Goal: Task Accomplishment & Management: Use online tool/utility

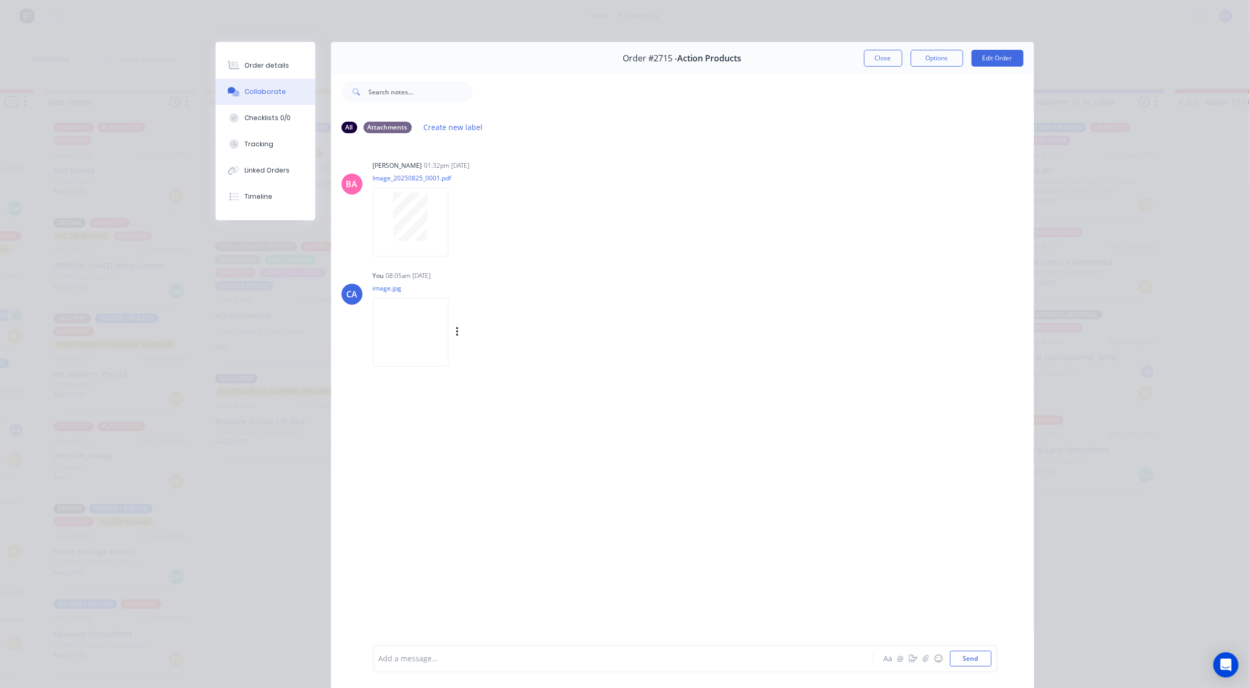
scroll to position [787, 0]
drag, startPoint x: 279, startPoint y: 134, endPoint x: 304, endPoint y: 131, distance: 25.8
click at [280, 134] on button "Tracking" at bounding box center [266, 144] width 100 height 26
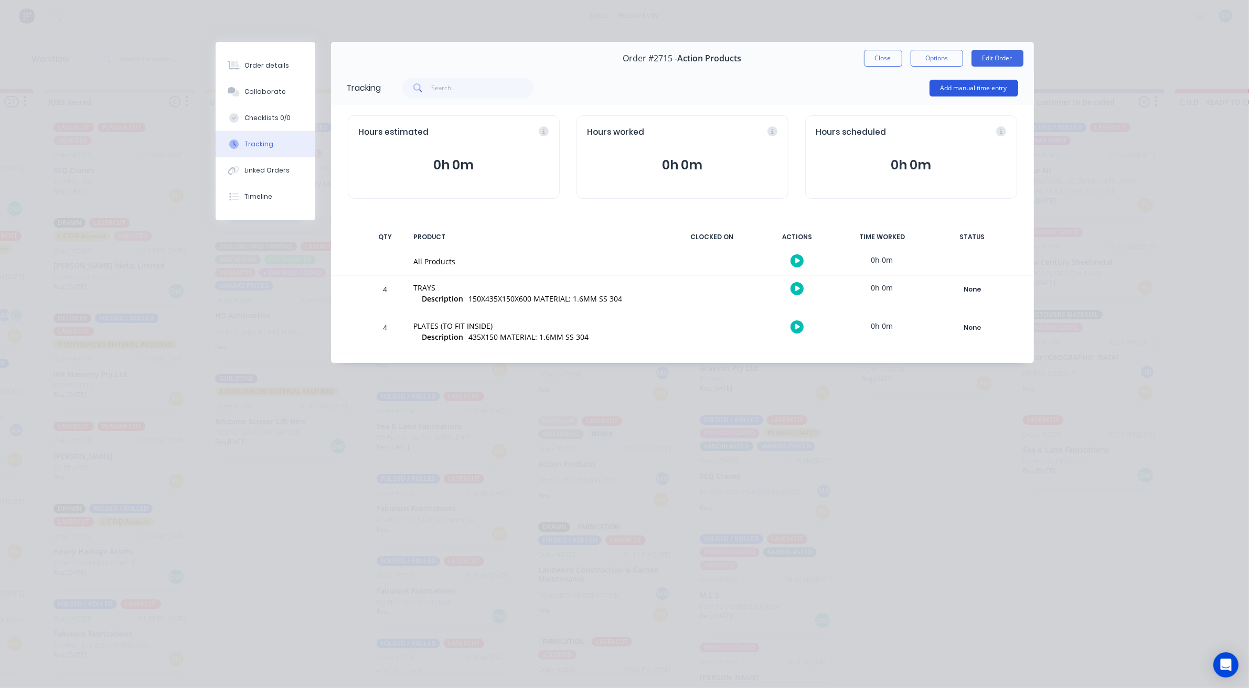
click at [964, 80] on button "Add manual time entry" at bounding box center [973, 88] width 89 height 17
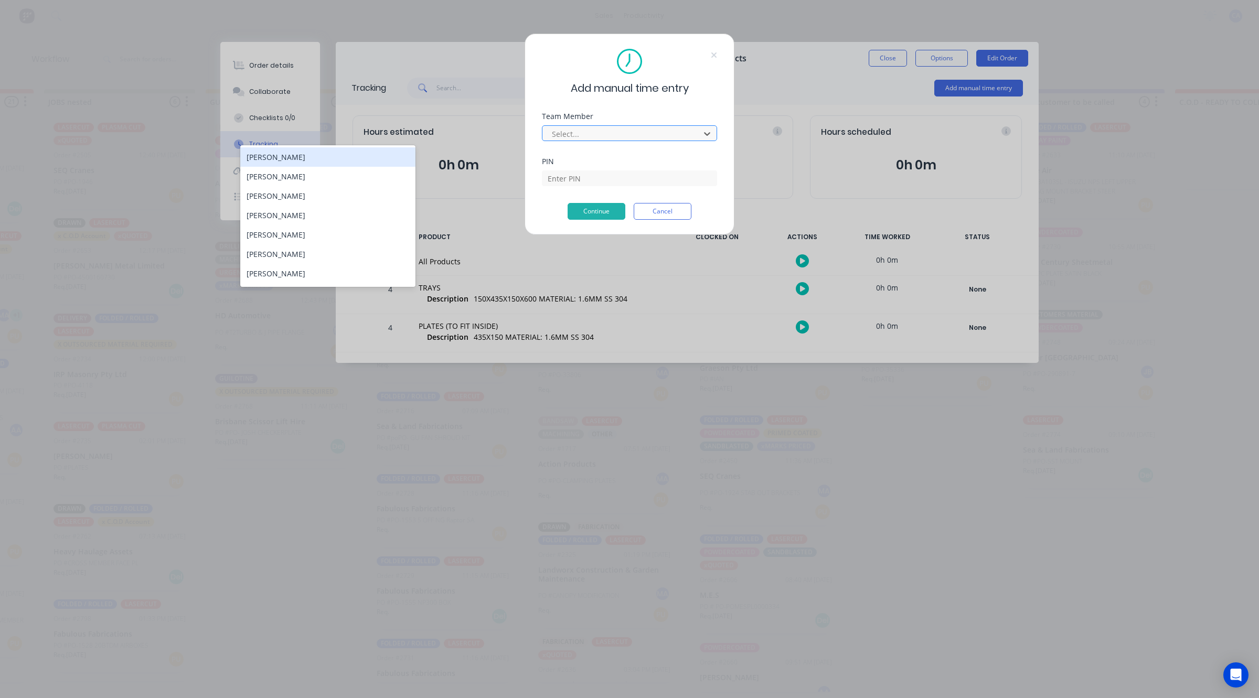
click at [564, 130] on div at bounding box center [623, 133] width 144 height 13
click at [316, 219] on div "[PERSON_NAME]" at bounding box center [327, 215] width 175 height 19
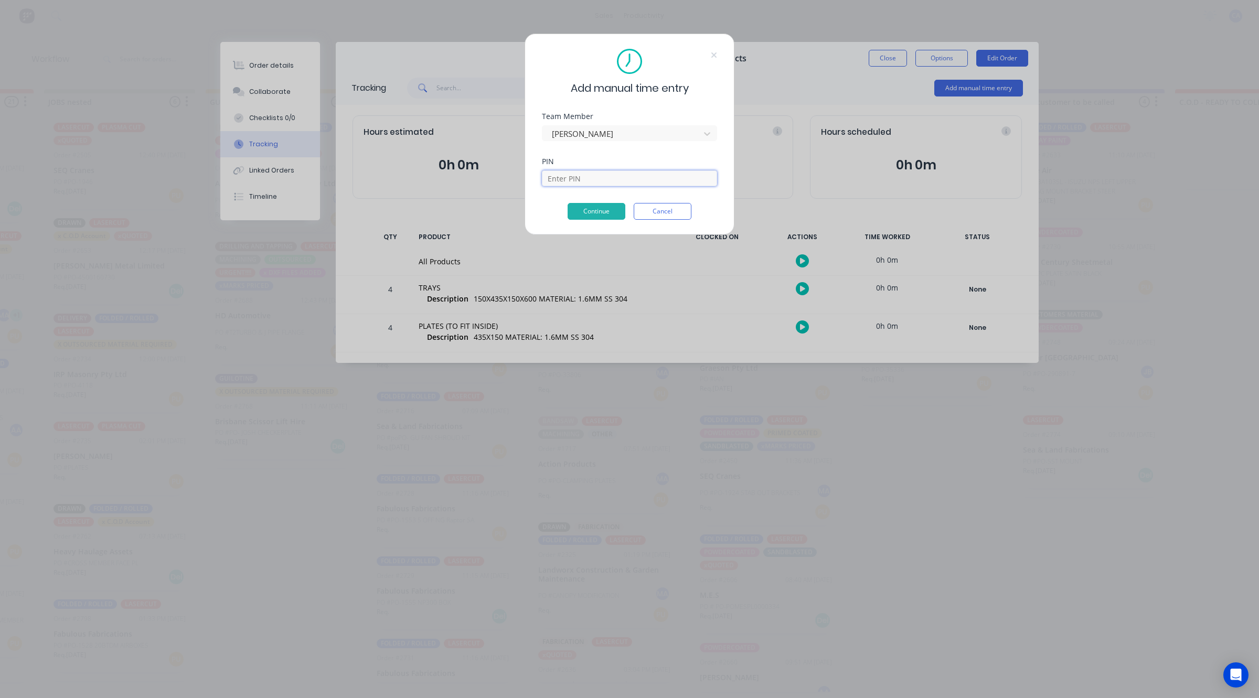
click at [572, 172] on input at bounding box center [629, 178] width 175 height 16
type input "0000"
click at [605, 211] on button "Continue" at bounding box center [597, 211] width 58 height 17
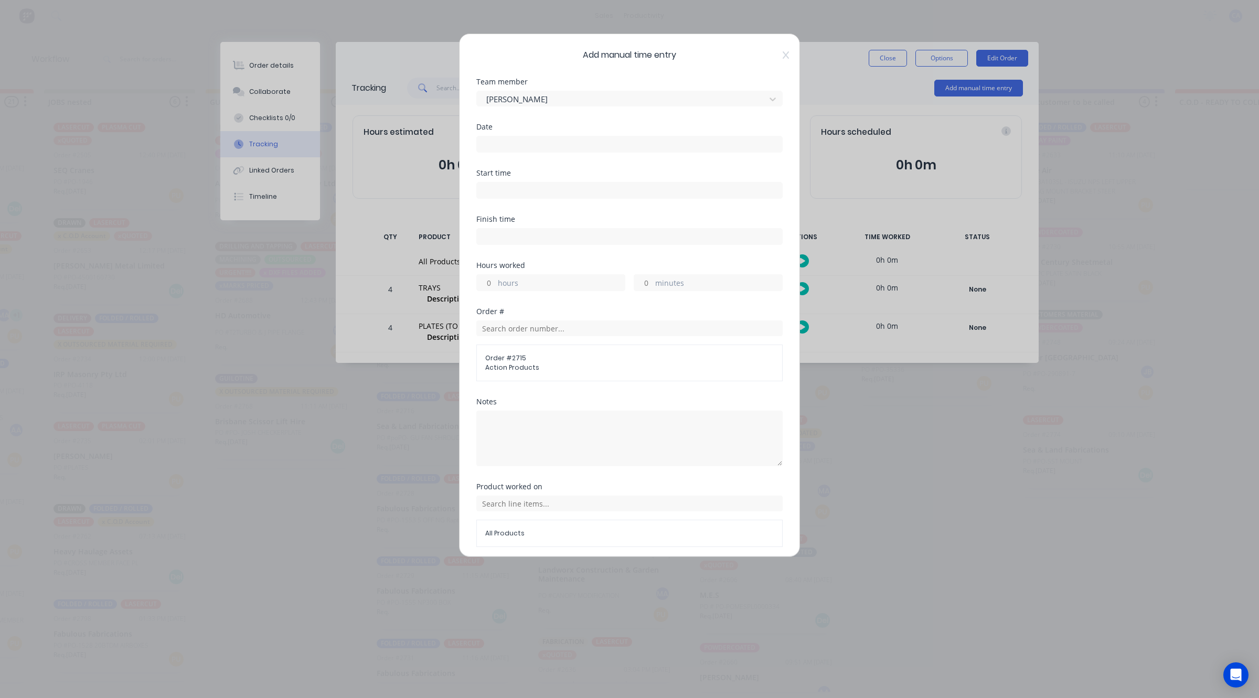
click at [531, 136] on label at bounding box center [629, 144] width 306 height 17
click at [531, 136] on input at bounding box center [629, 144] width 305 height 16
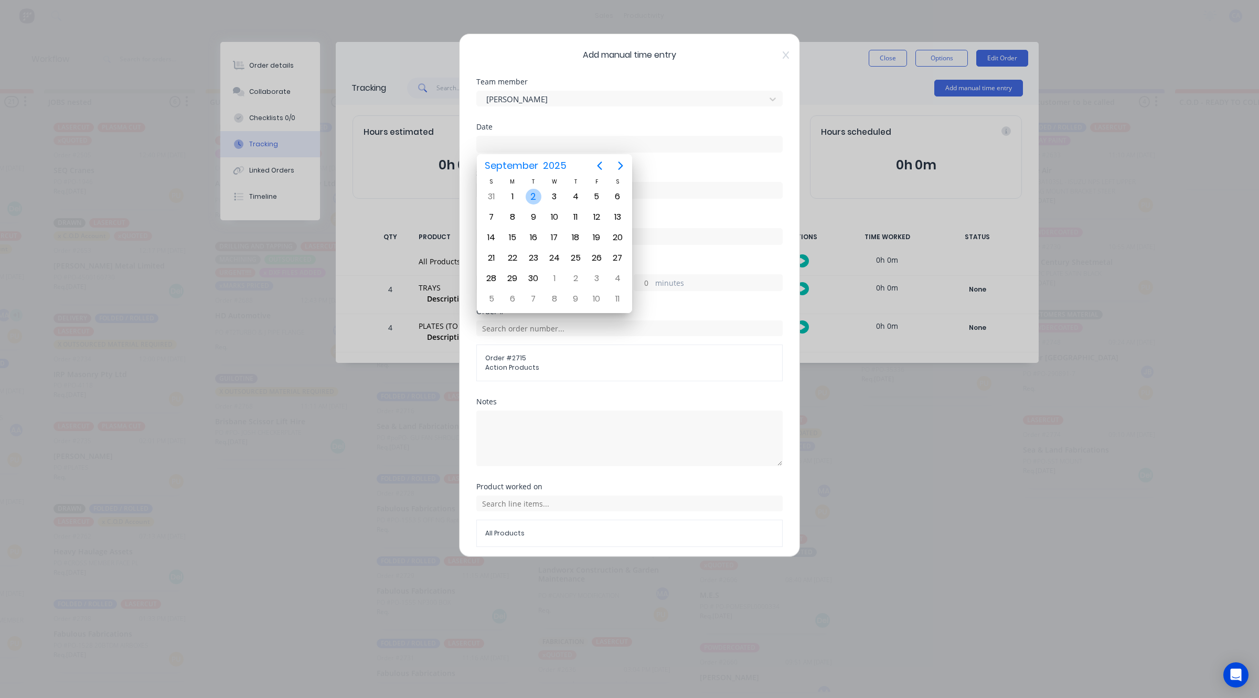
click at [530, 196] on div "2" at bounding box center [534, 197] width 16 height 16
type input "[DATE]"
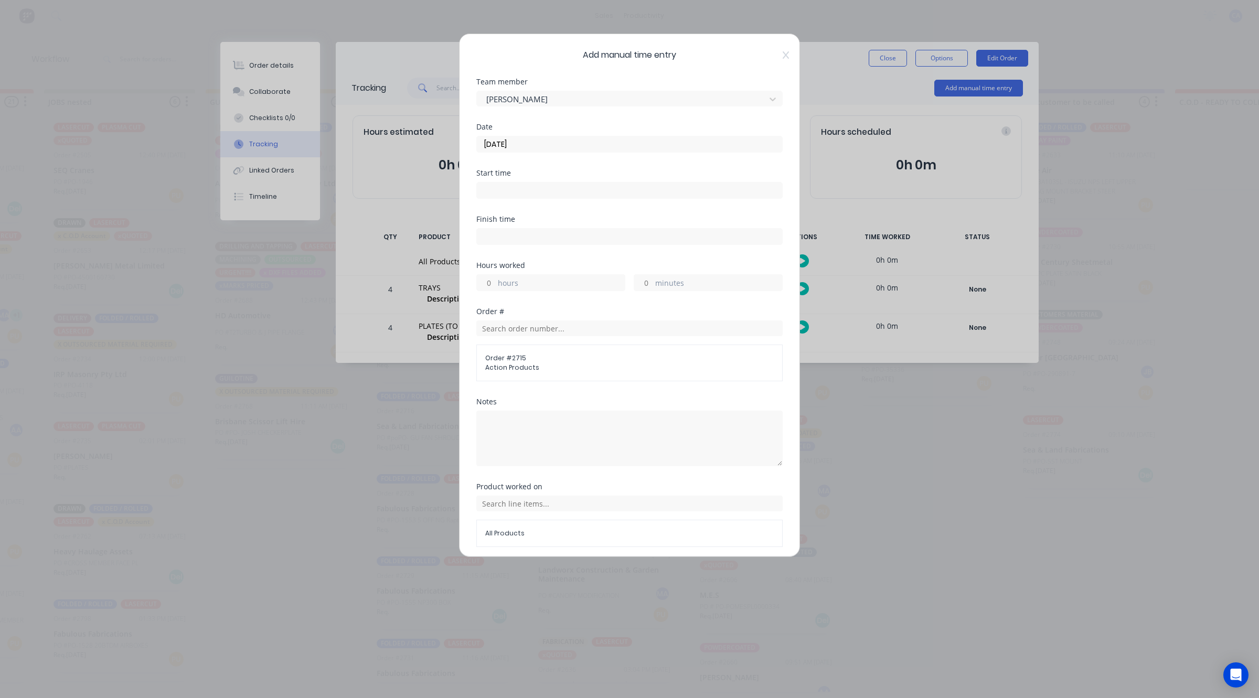
click at [634, 284] on input "minutes" at bounding box center [643, 283] width 18 height 16
type input "30"
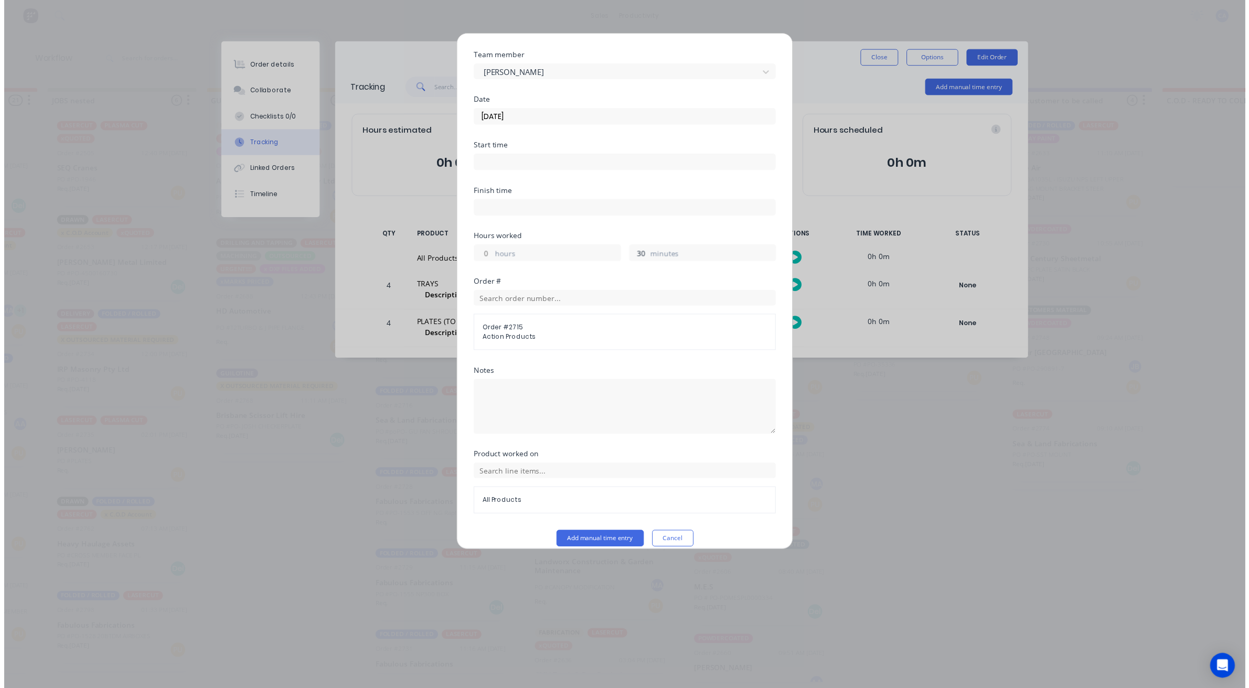
scroll to position [40, 0]
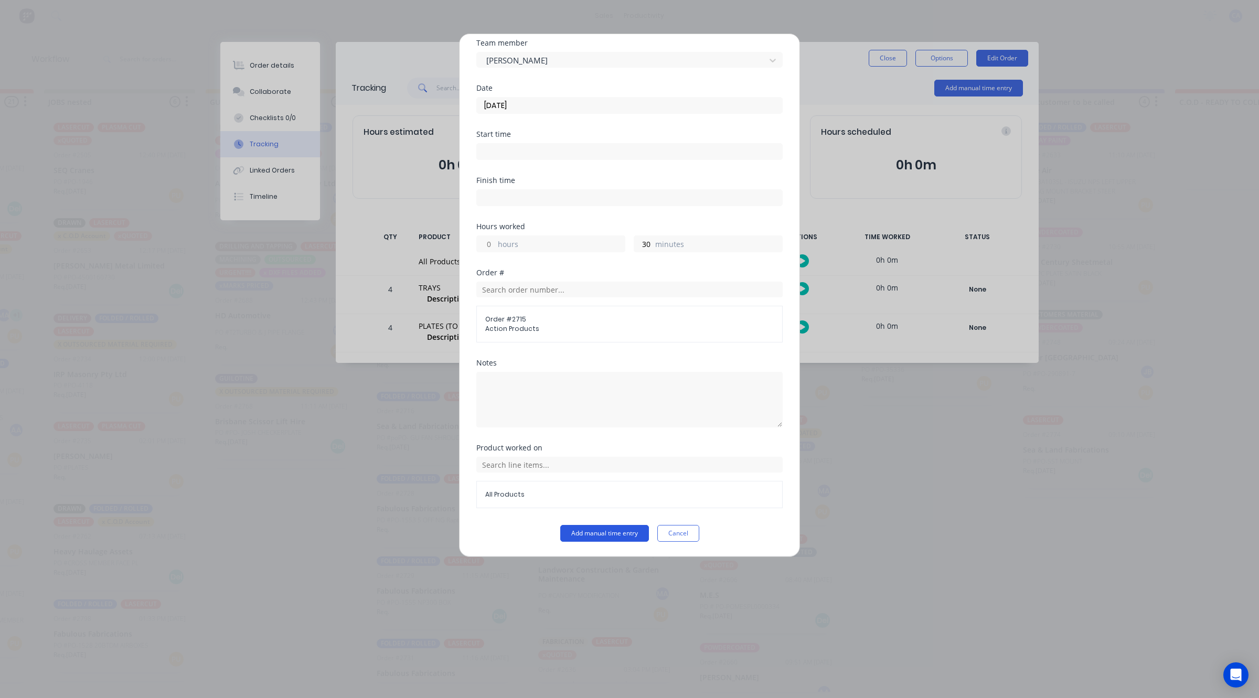
click at [617, 535] on button "Add manual time entry" at bounding box center [604, 533] width 89 height 17
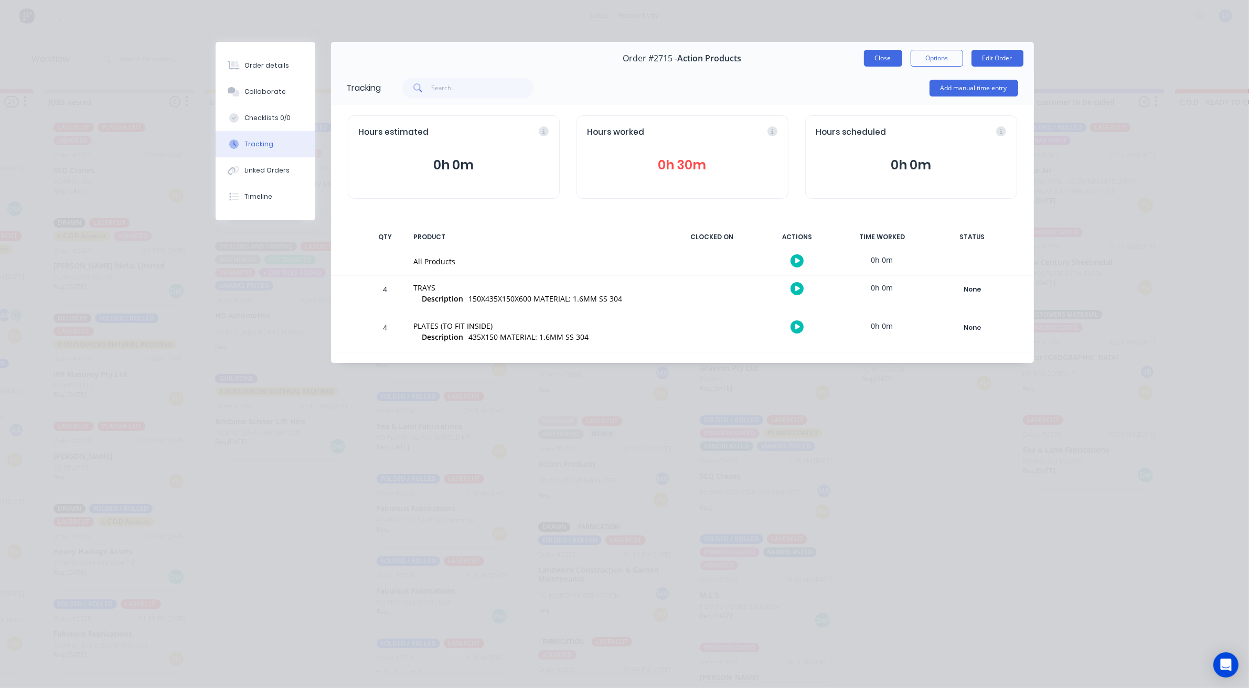
click at [892, 56] on button "Close" at bounding box center [883, 58] width 38 height 17
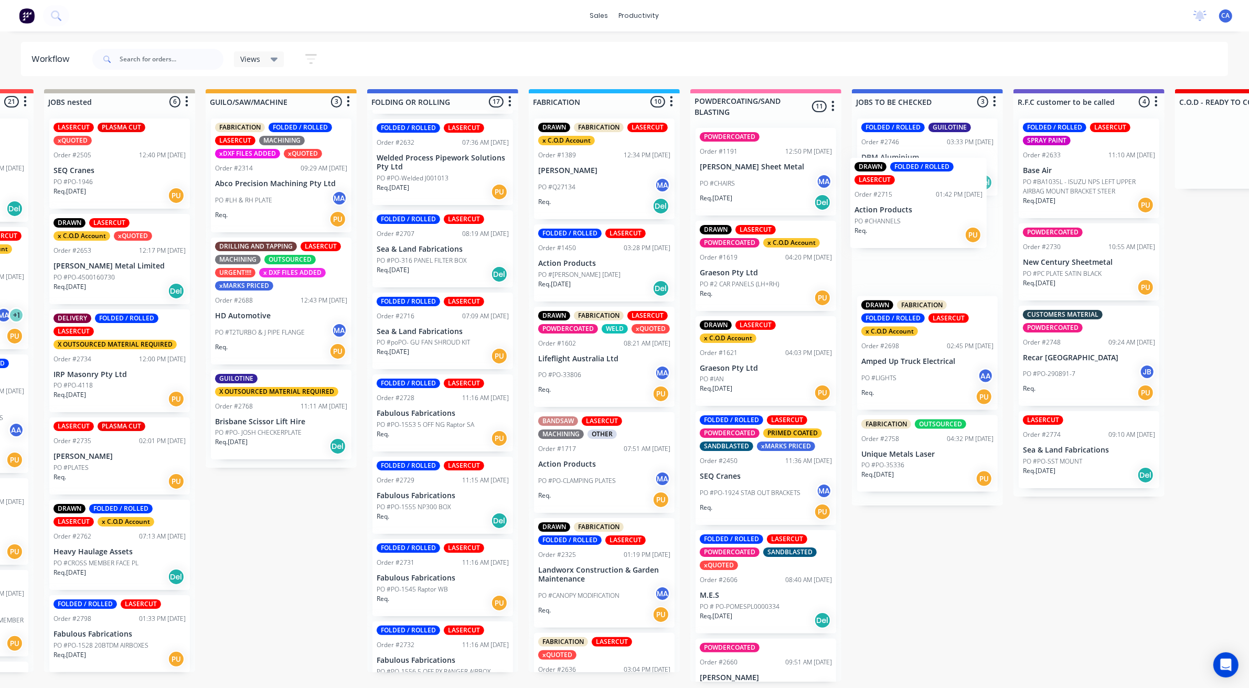
drag, startPoint x: 434, startPoint y: 350, endPoint x: 935, endPoint y: 184, distance: 527.8
click at [935, 184] on div "Submitted 24 Sort By Created date Required date Order number Customer name Most…" at bounding box center [1098, 385] width 2814 height 593
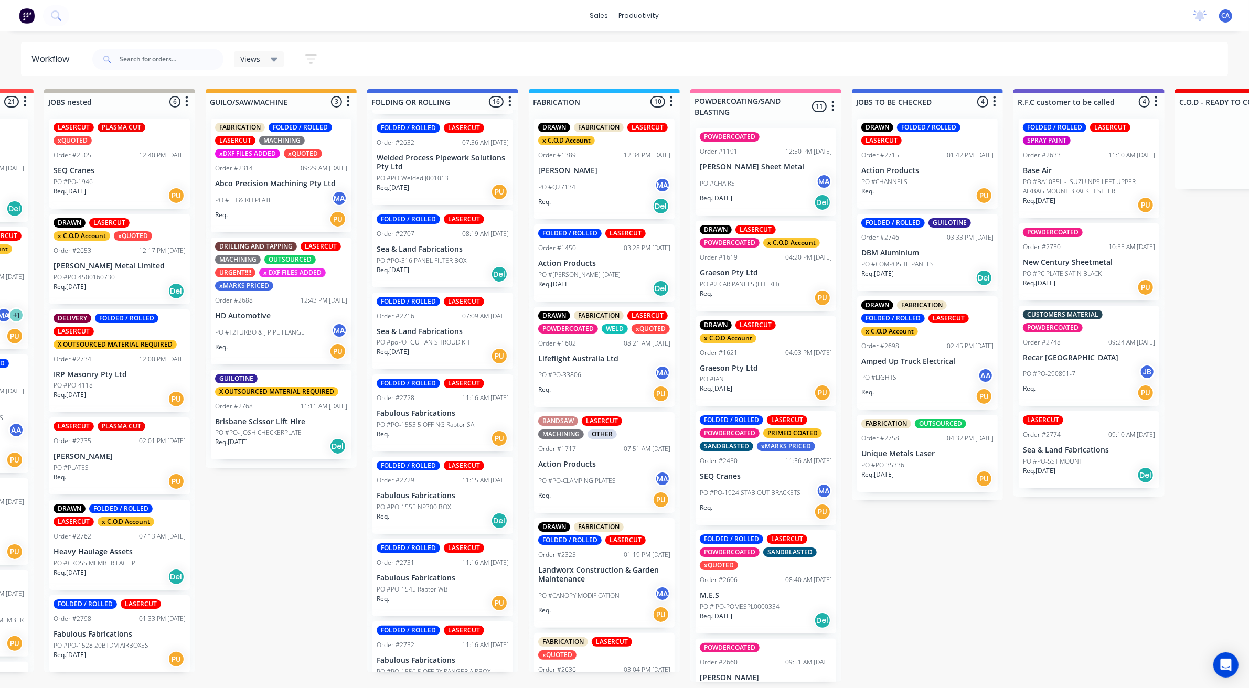
click at [931, 184] on div "PO #CHANNELS" at bounding box center [927, 181] width 132 height 9
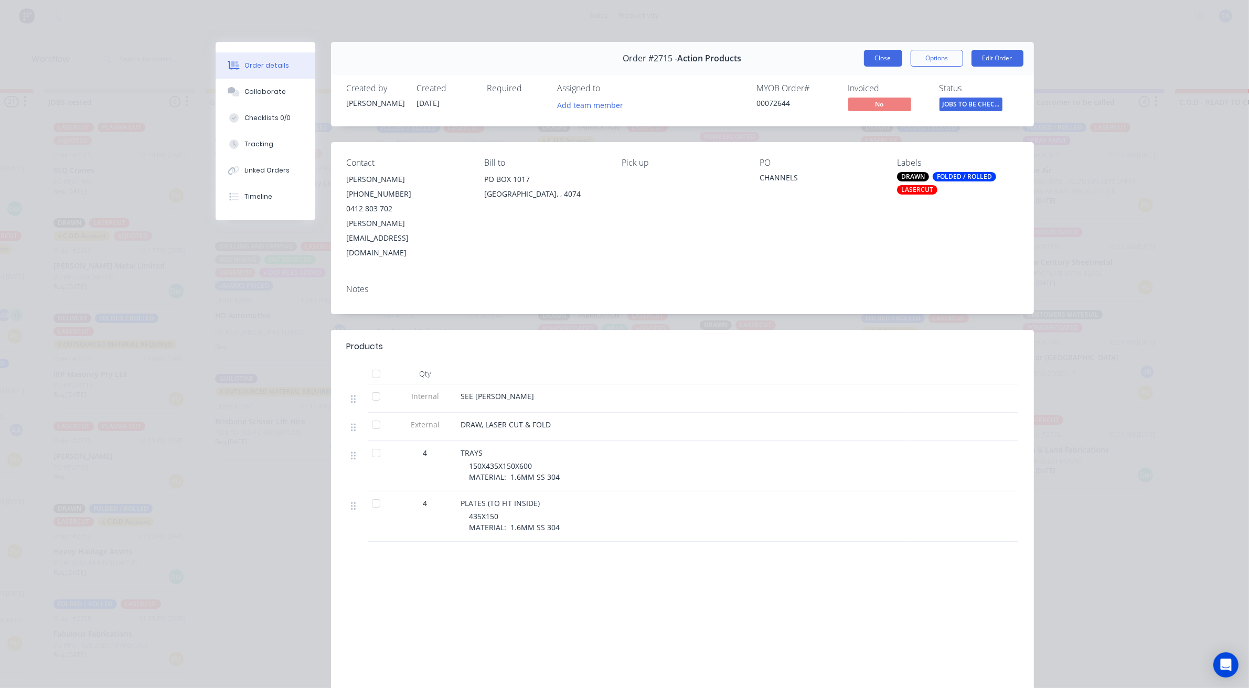
click at [874, 54] on button "Close" at bounding box center [883, 58] width 38 height 17
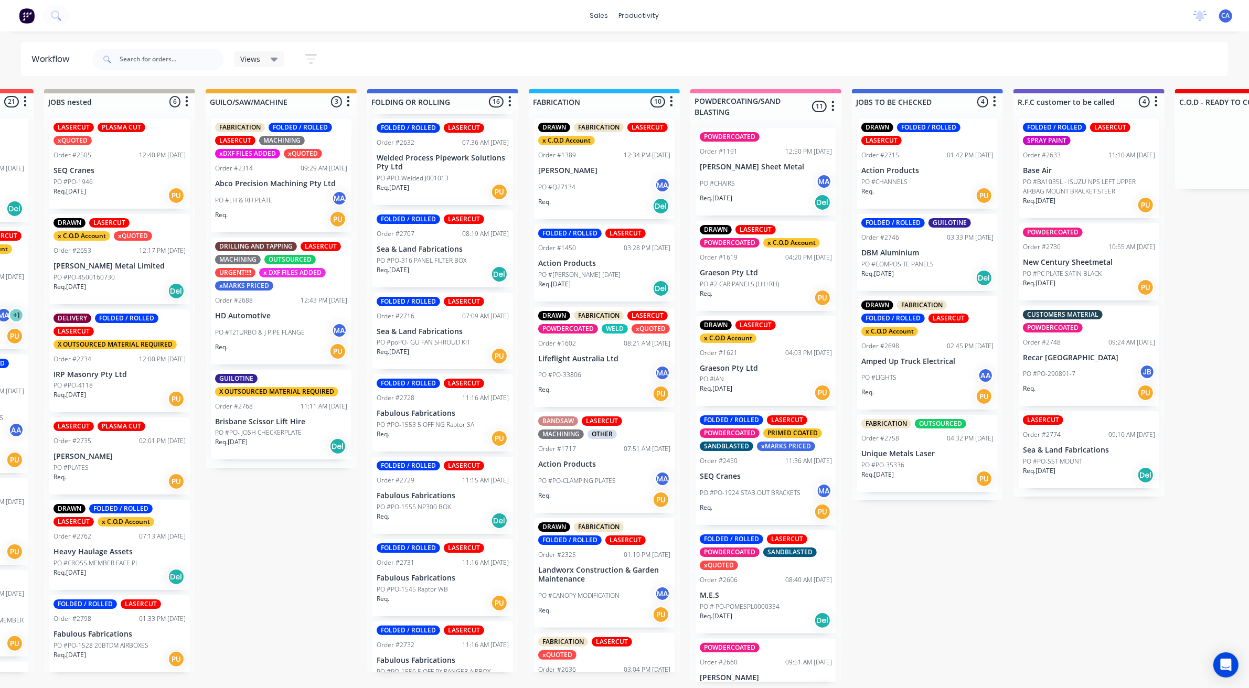
click at [893, 190] on div "Req. PU" at bounding box center [927, 196] width 132 height 18
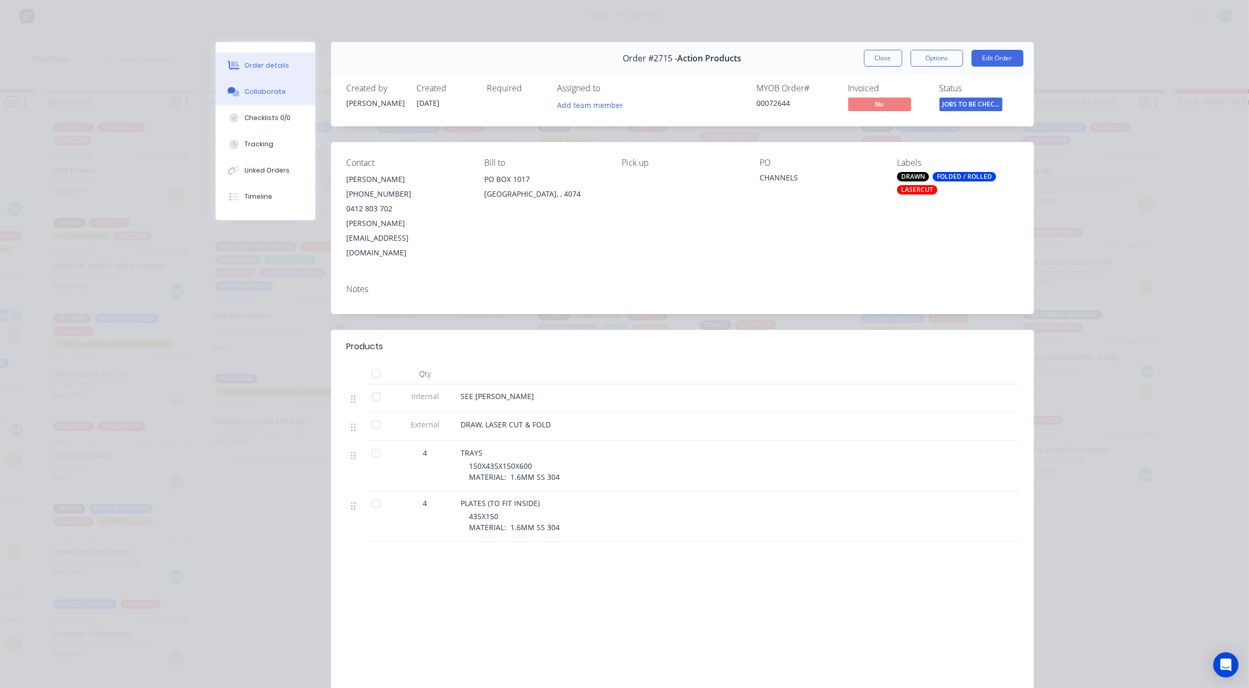
click at [275, 85] on button "Collaborate" at bounding box center [266, 92] width 100 height 26
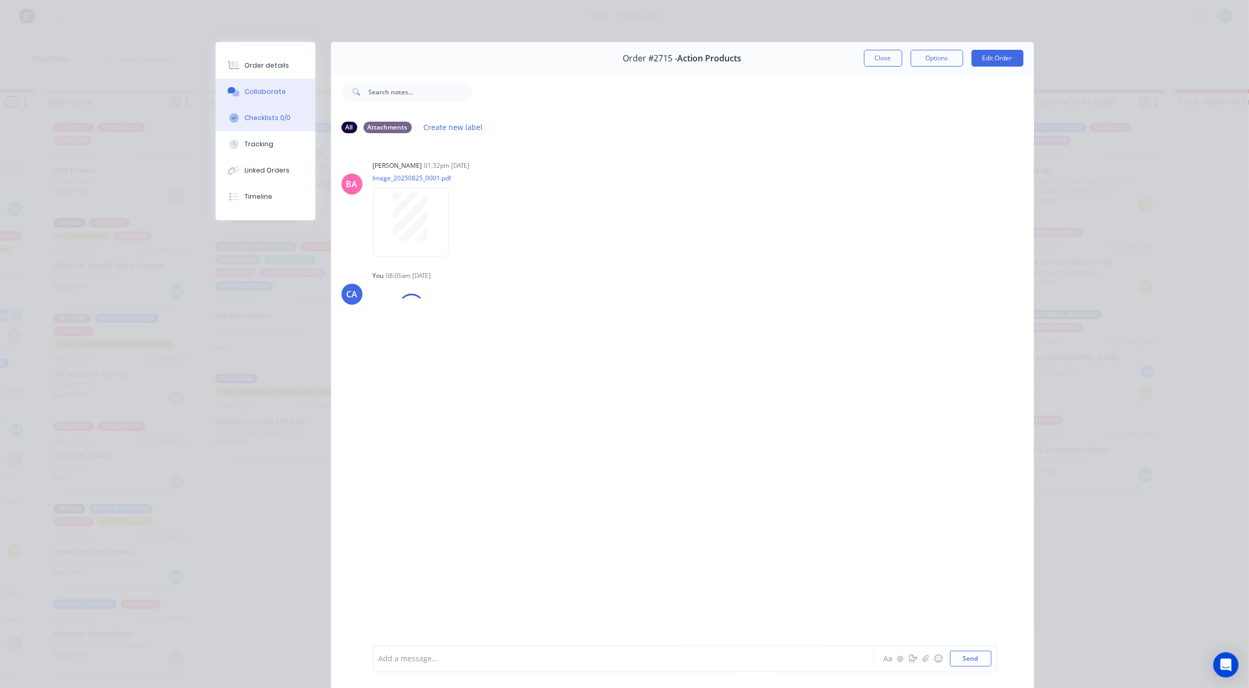
click at [275, 120] on div "Checklists 0/0" at bounding box center [267, 117] width 46 height 9
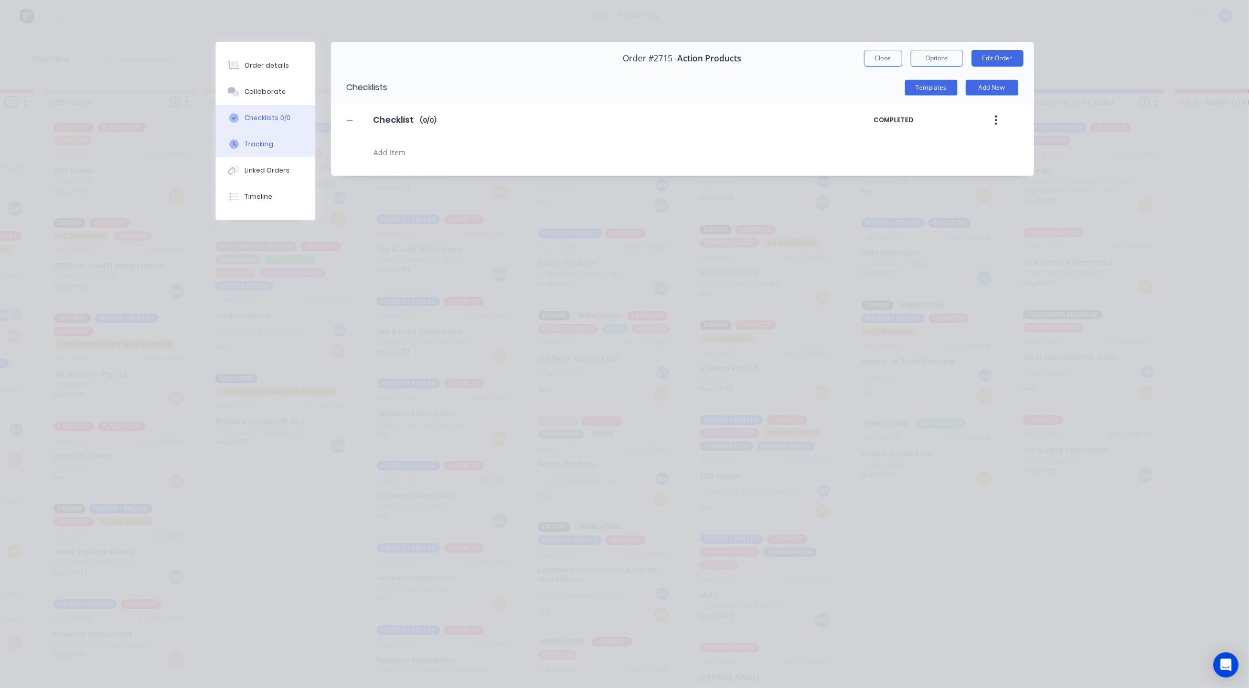
click at [274, 137] on button "Tracking" at bounding box center [266, 144] width 100 height 26
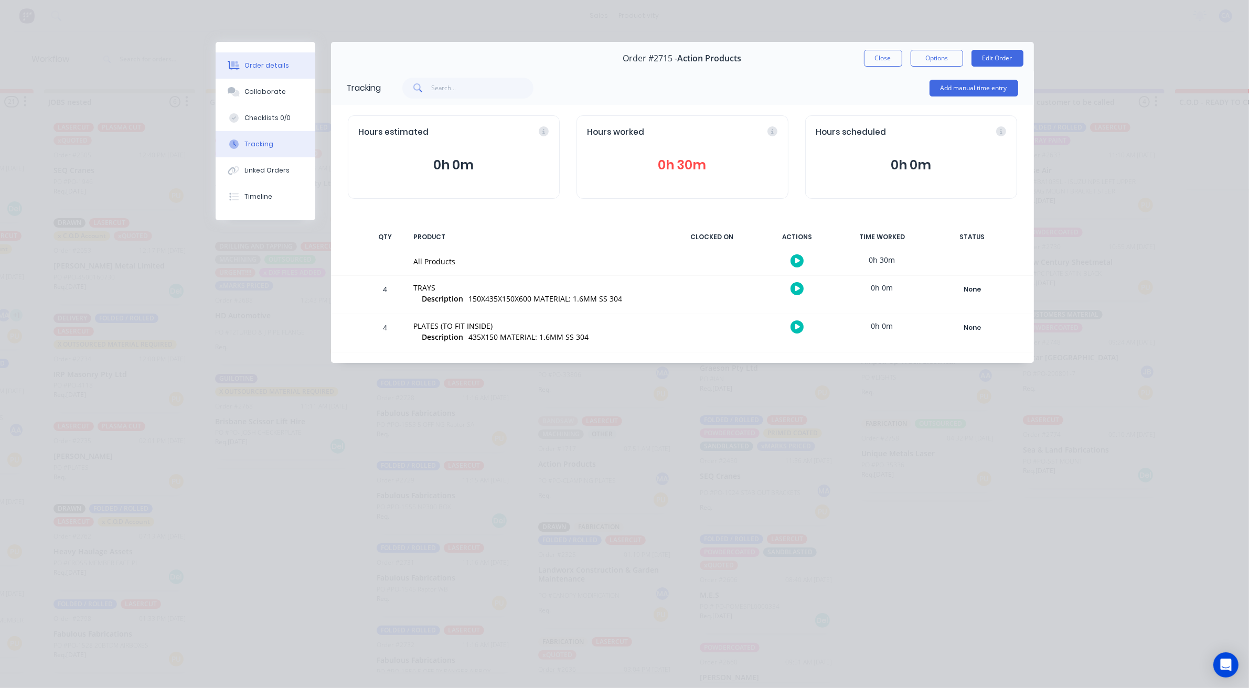
click at [281, 54] on button "Order details" at bounding box center [266, 65] width 100 height 26
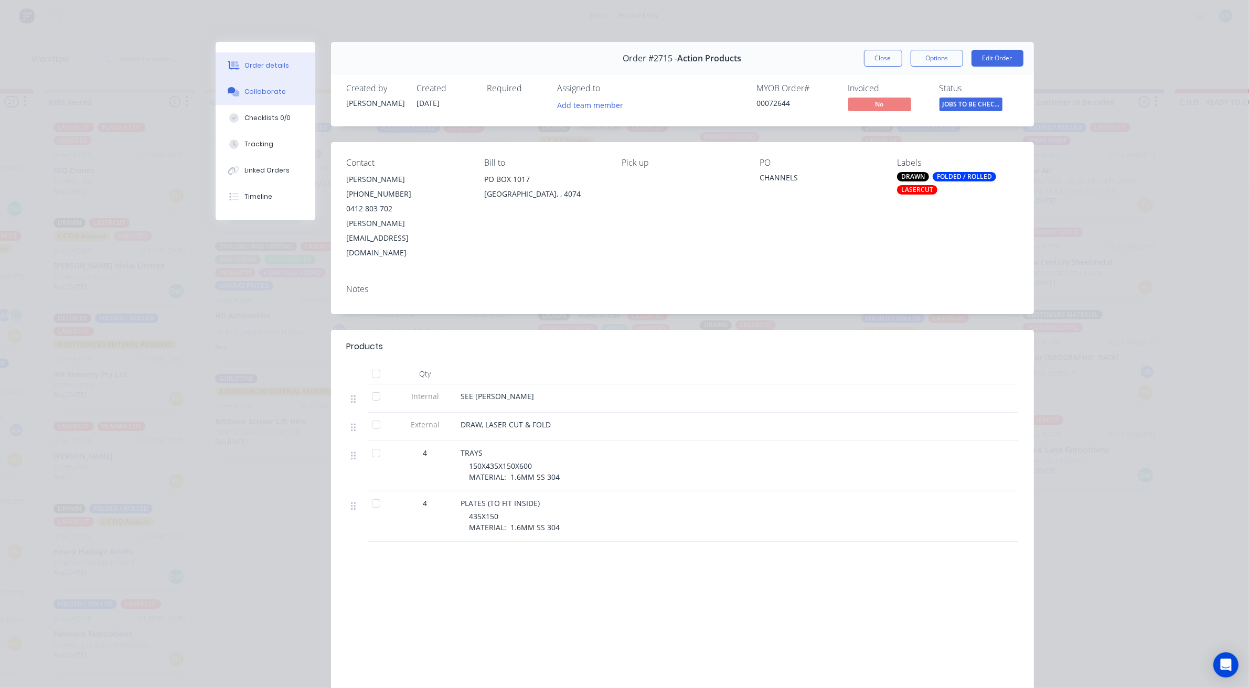
click at [275, 93] on div "Collaborate" at bounding box center [264, 91] width 41 height 9
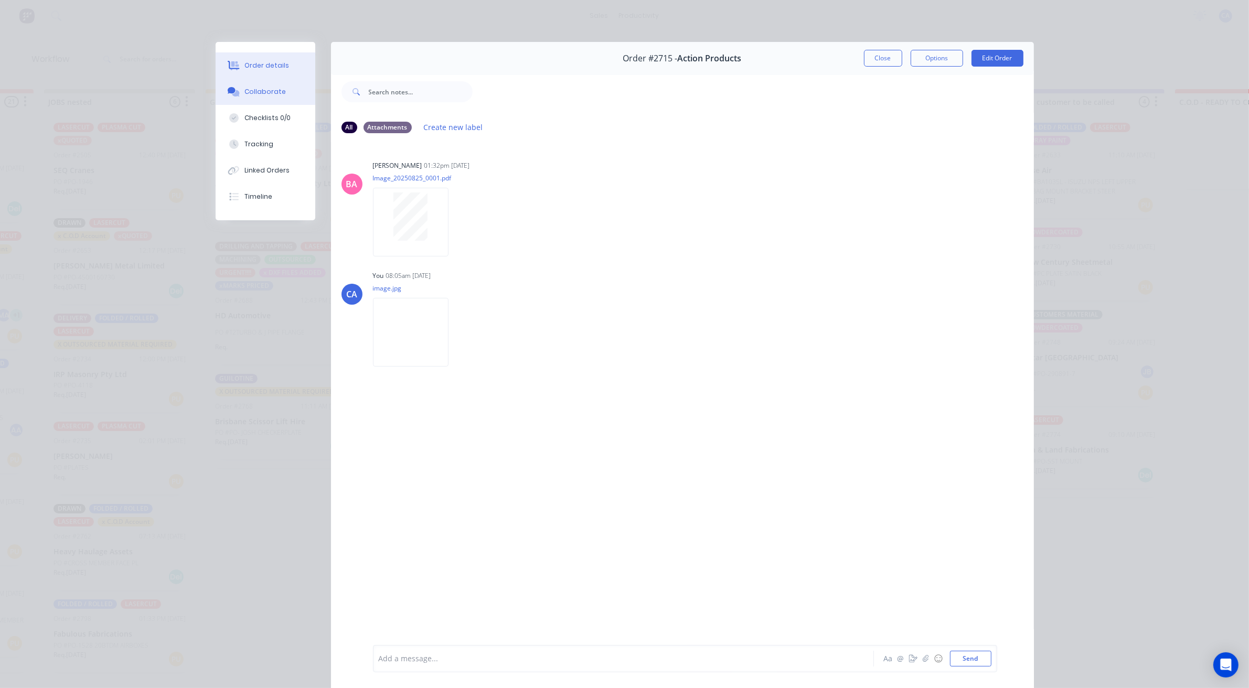
click at [261, 66] on div "Order details" at bounding box center [266, 65] width 45 height 9
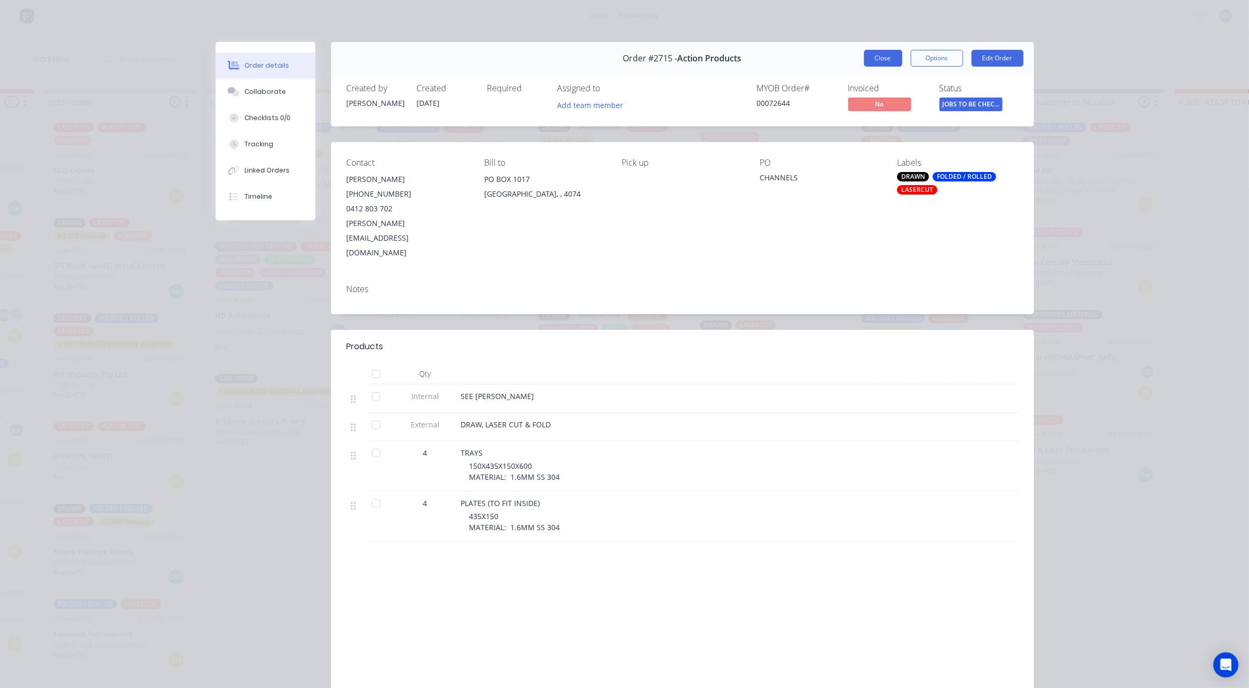
click at [885, 60] on button "Close" at bounding box center [883, 58] width 38 height 17
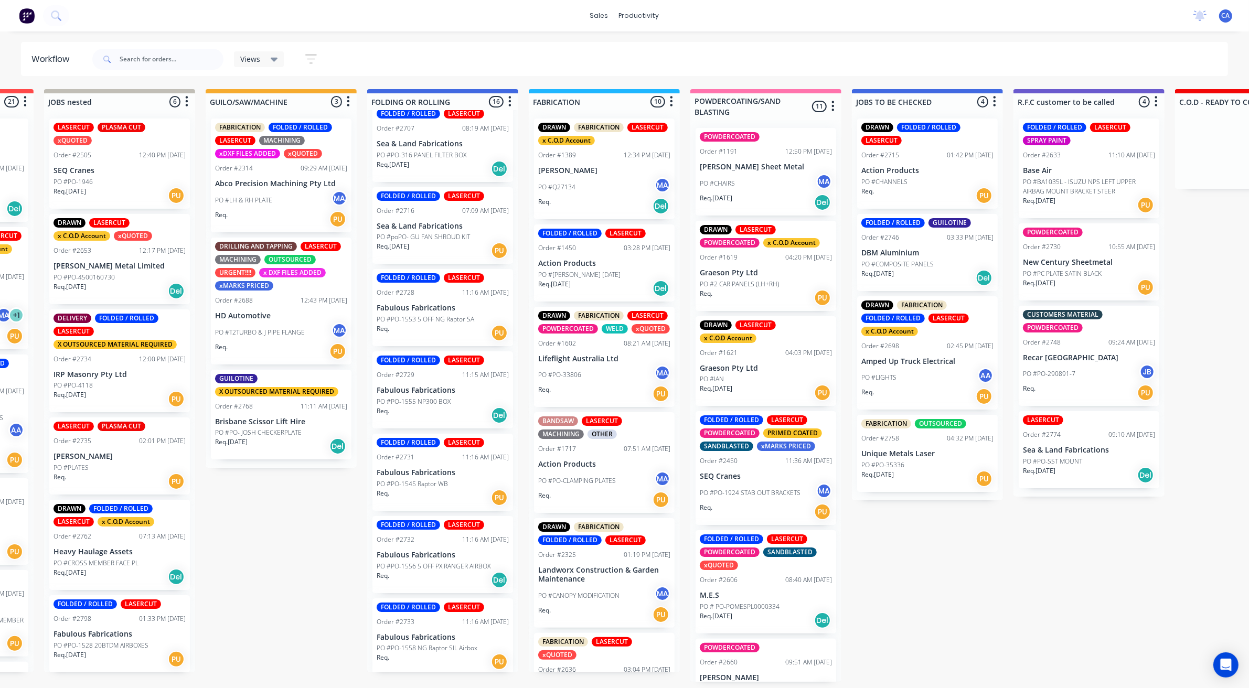
scroll to position [0, 302]
click at [255, 523] on div "Submitted 24 Sort By Created date Required date Order number Customer name Most…" at bounding box center [1098, 385] width 2814 height 593
click at [274, 503] on div "Submitted 24 Sort By Created date Required date Order number Customer name Most…" at bounding box center [1098, 385] width 2814 height 593
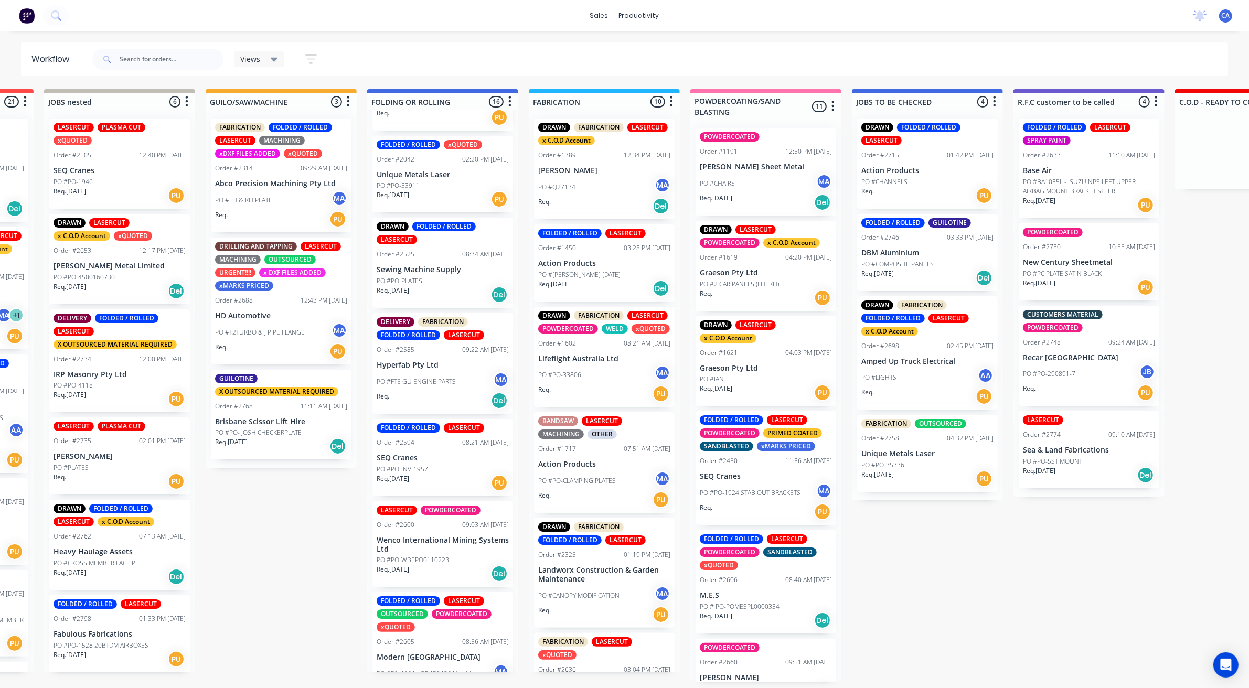
scroll to position [171, 0]
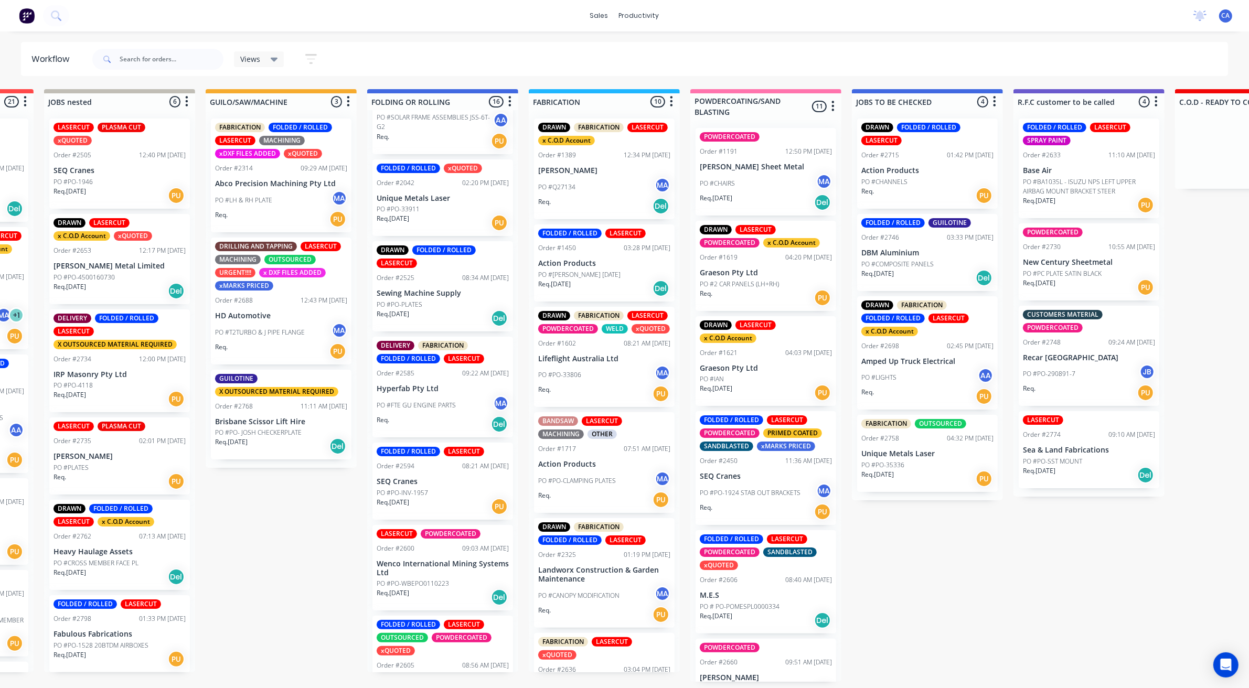
click at [433, 477] on p "SEQ Cranes" at bounding box center [443, 481] width 132 height 9
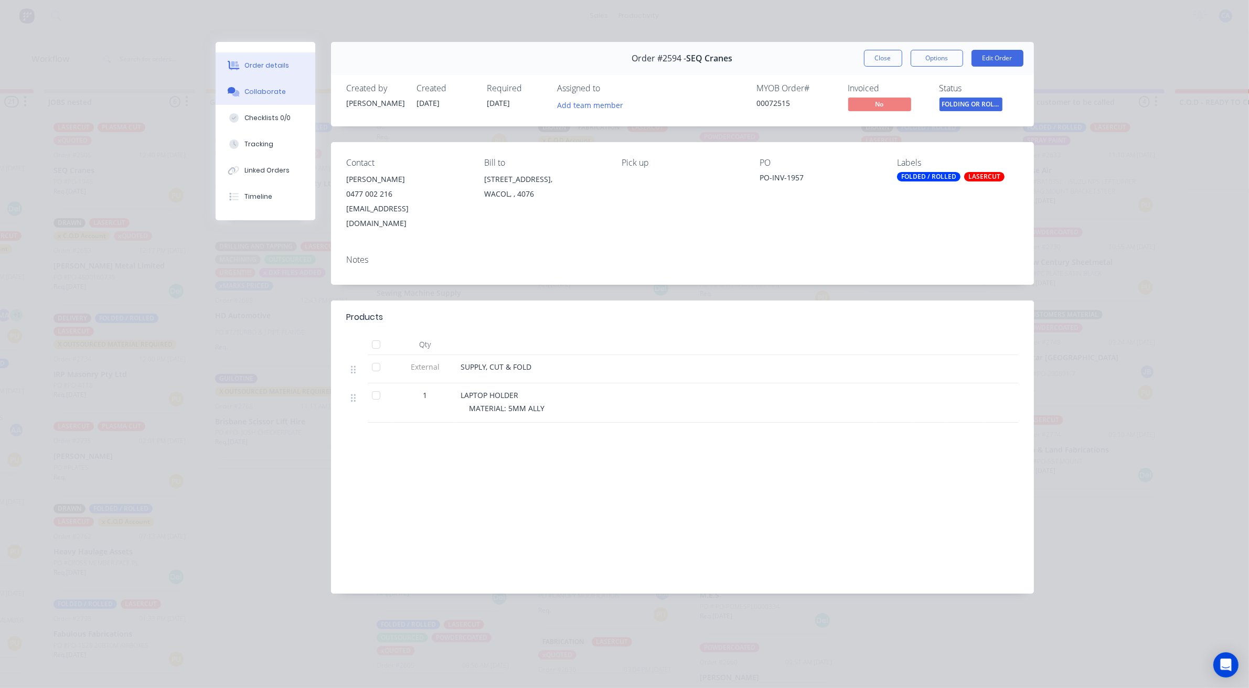
click at [259, 90] on div "Collaborate" at bounding box center [264, 91] width 41 height 9
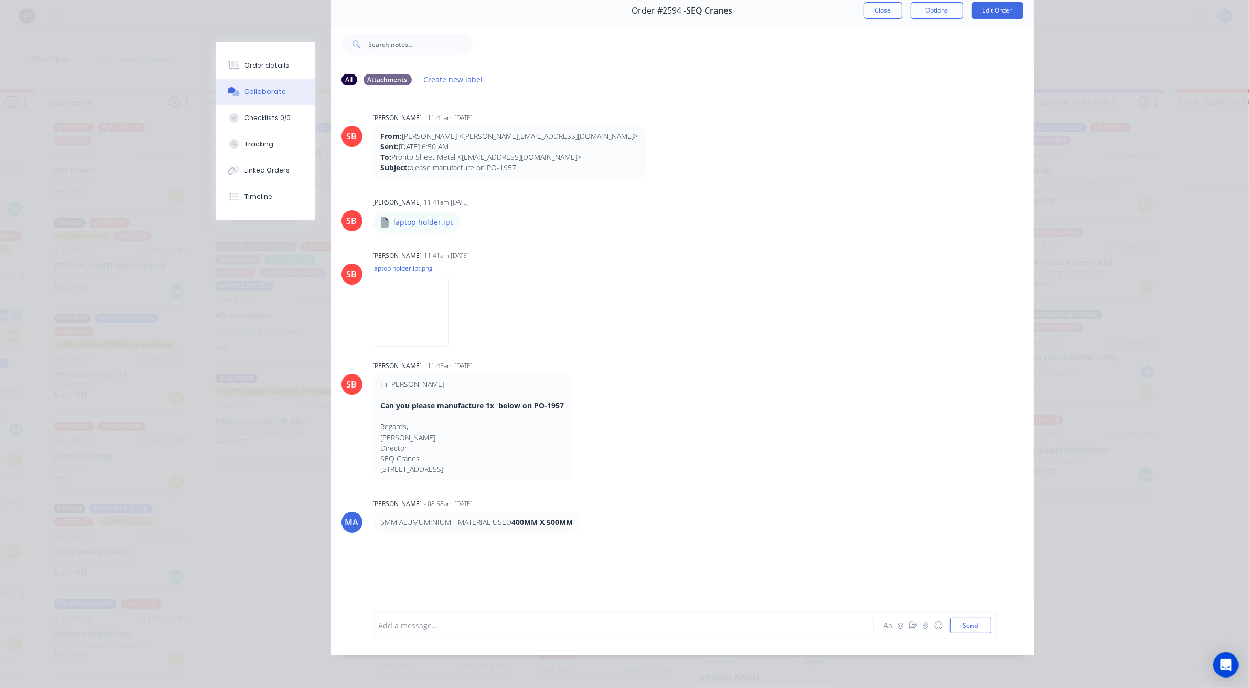
scroll to position [0, 0]
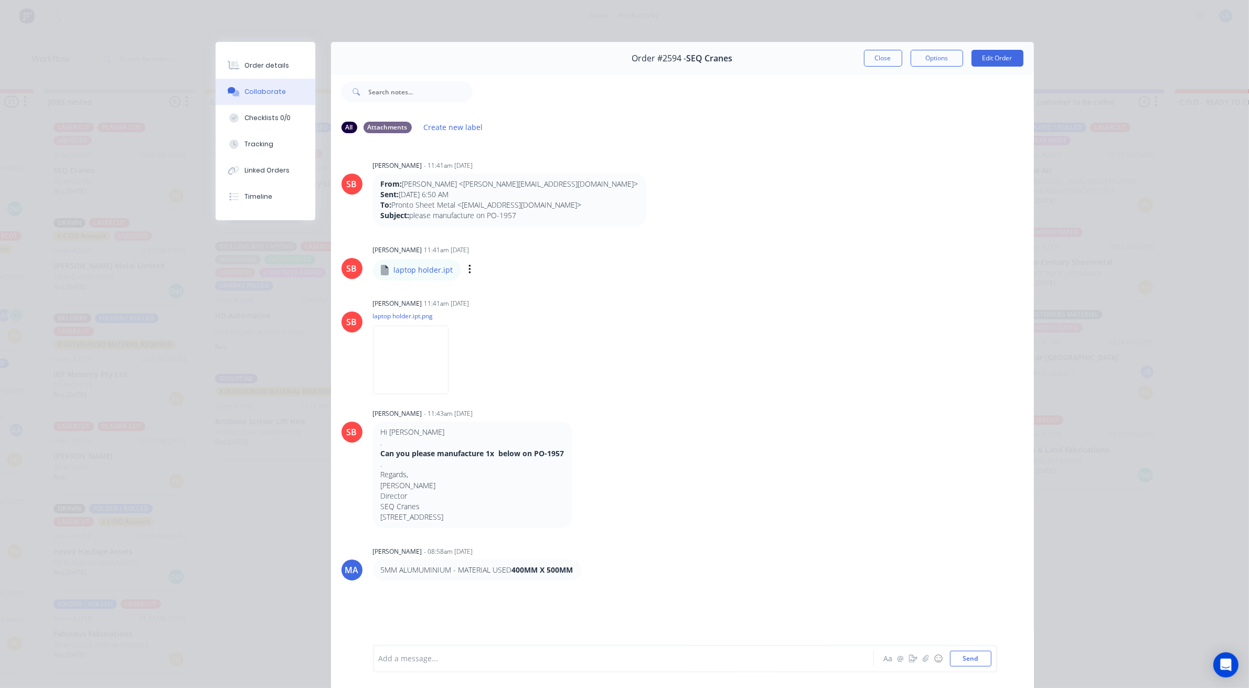
click at [465, 271] on div "Labels Download" at bounding box center [524, 269] width 118 height 15
click at [468, 268] on icon "button" at bounding box center [469, 270] width 3 height 12
click at [502, 294] on button "Download" at bounding box center [539, 298] width 118 height 24
